Goal: Check status: Check status

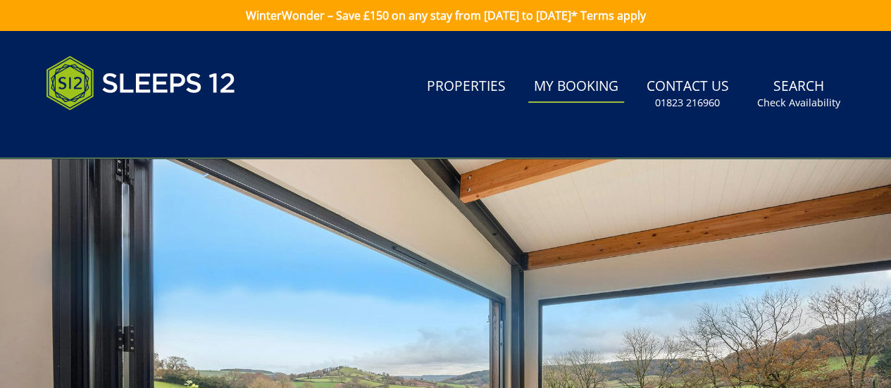
click at [596, 83] on link "My Booking" at bounding box center [576, 87] width 96 height 32
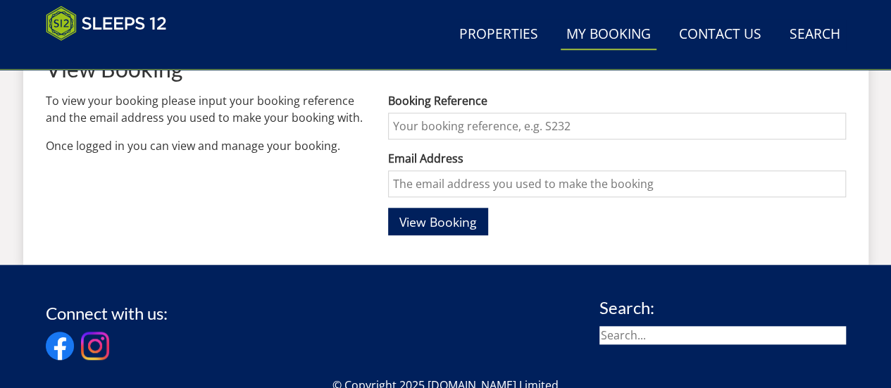
scroll to position [564, 0]
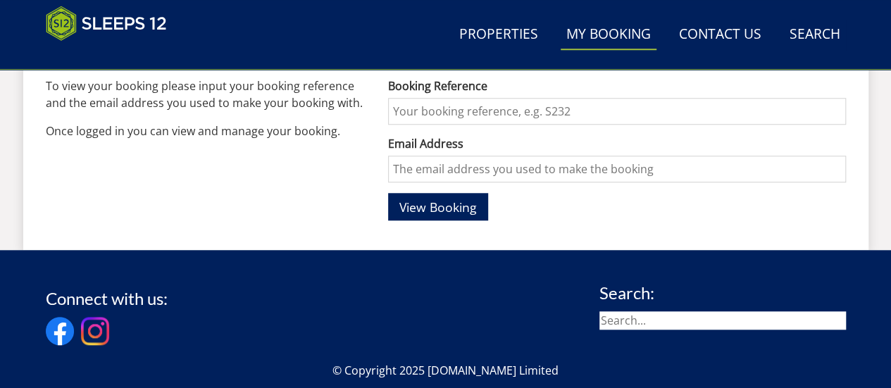
click at [449, 117] on input "Booking Reference" at bounding box center [616, 111] width 457 height 27
click at [434, 115] on input "Booking Reference" at bounding box center [616, 111] width 457 height 27
click at [400, 113] on input "S45286" at bounding box center [616, 111] width 457 height 27
type input "45286"
click at [418, 165] on input "Email Address" at bounding box center [616, 169] width 457 height 27
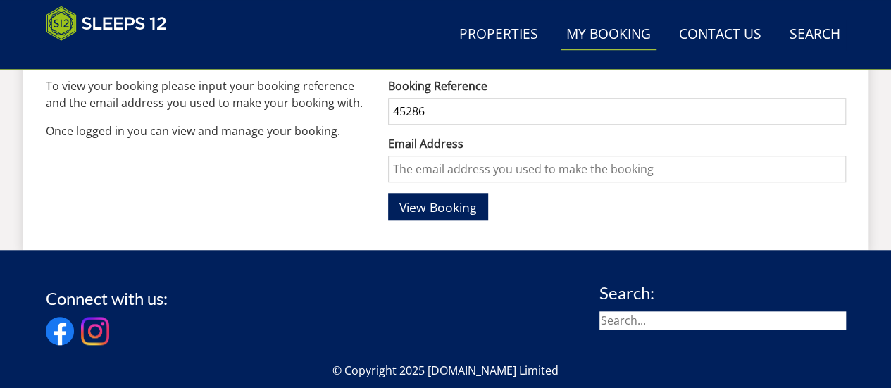
type input "[EMAIL_ADDRESS][DOMAIN_NAME]"
click at [462, 209] on span "View Booking" at bounding box center [437, 207] width 77 height 17
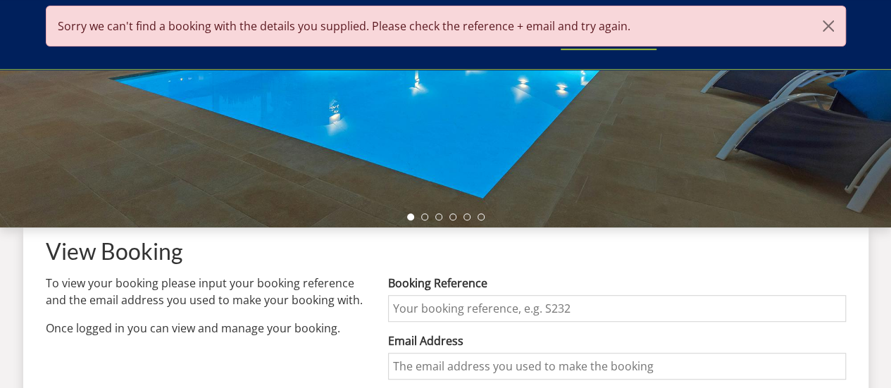
scroll to position [352, 0]
